Goal: Communication & Community: Answer question/provide support

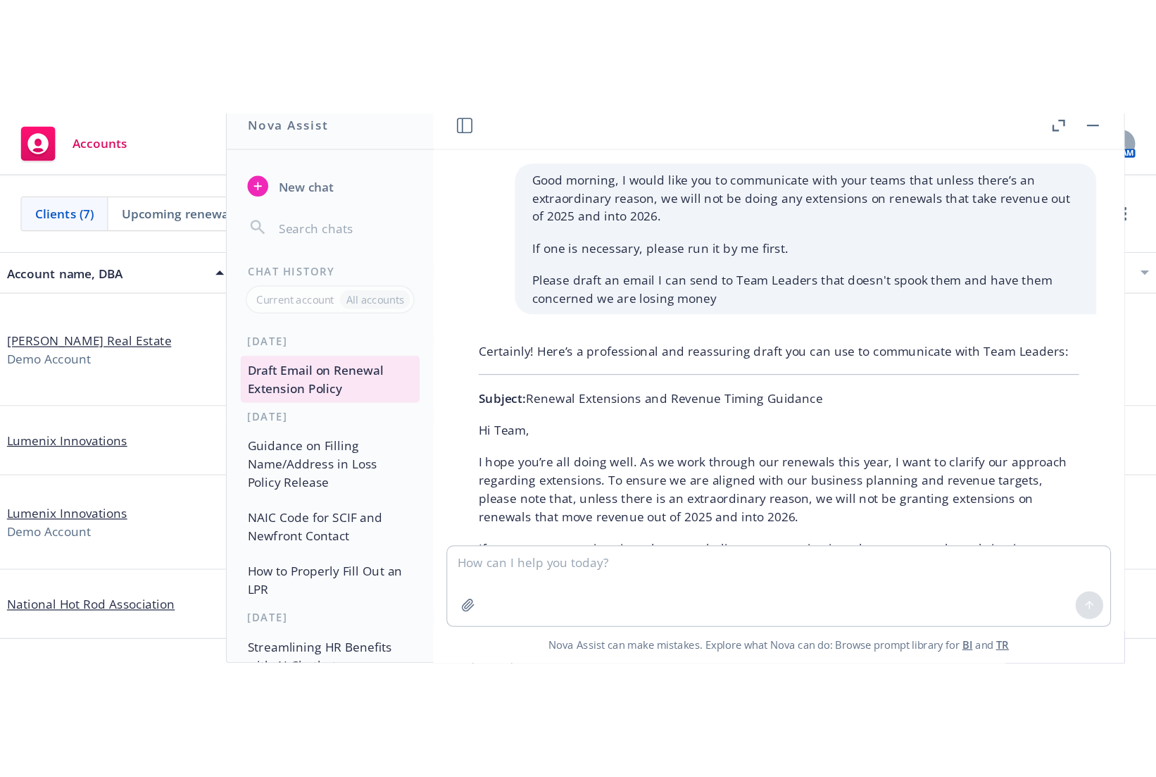
scroll to position [930, 0]
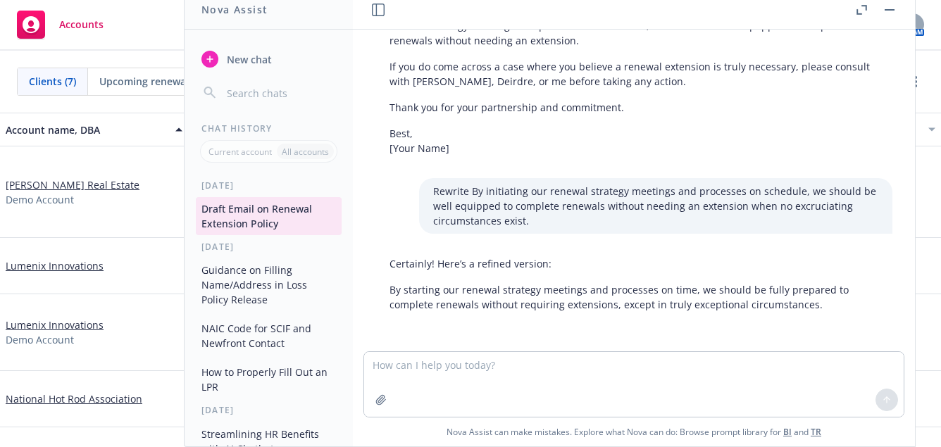
click at [882, 136] on div "Good morning, I would like you to communicate with your teams that unless there…" at bounding box center [634, 191] width 562 height 322
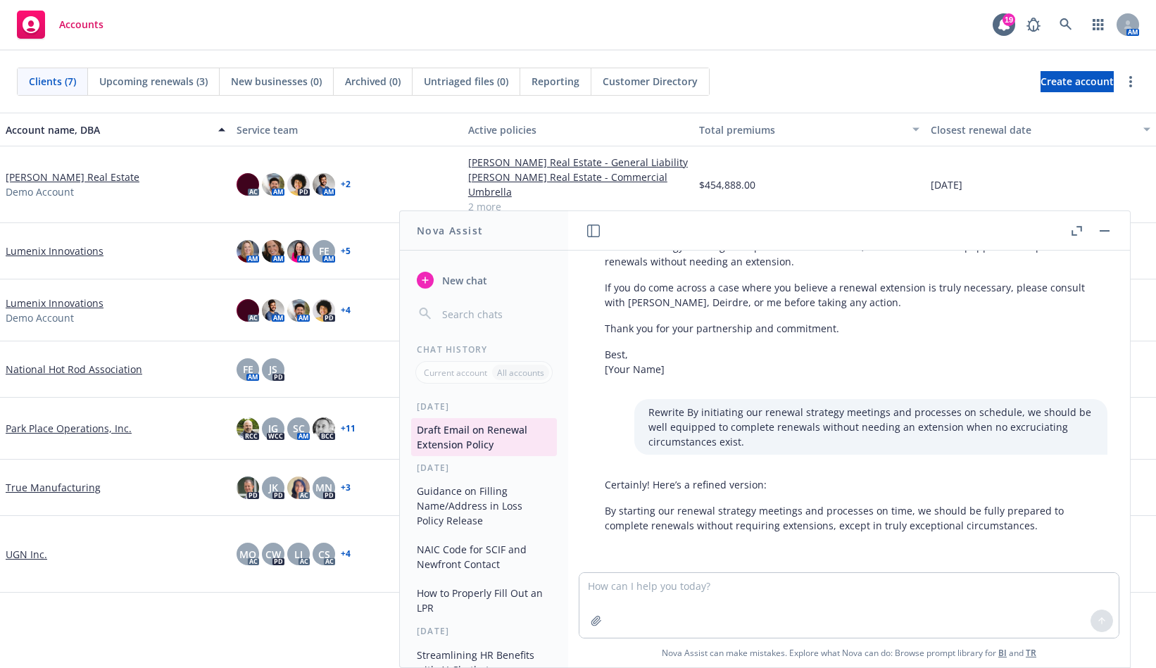
click at [606, 2] on div "Accounts 19 AM" at bounding box center [578, 25] width 1156 height 51
